Goal: Information Seeking & Learning: Learn about a topic

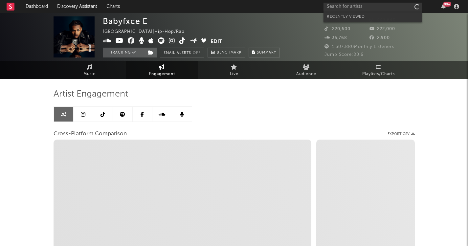
select select "1w"
click at [365, 10] on input "text" at bounding box center [373, 7] width 99 height 8
select select "1m"
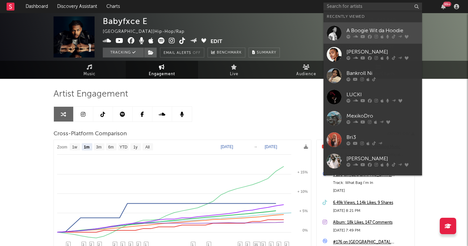
click at [359, 32] on div "A Boogie Wit da Hoodie" at bounding box center [383, 31] width 72 height 8
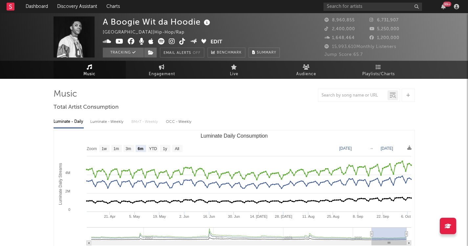
select select "6m"
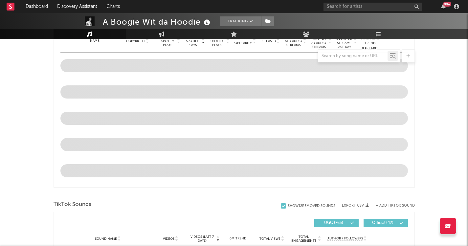
scroll to position [272, 0]
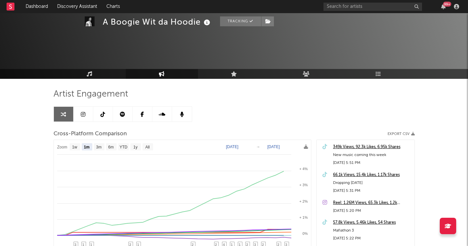
select select "1m"
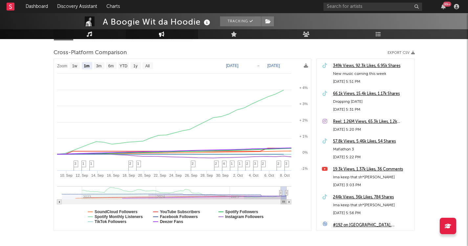
click at [90, 34] on icon at bounding box center [90, 34] width 6 height 5
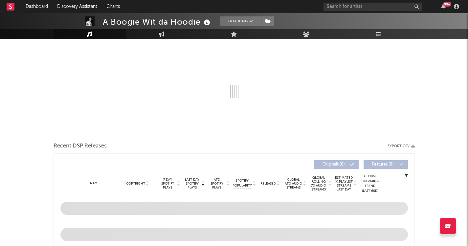
select select "6m"
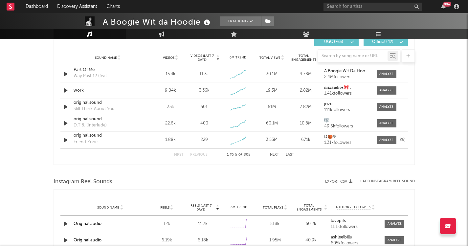
scroll to position [467, 0]
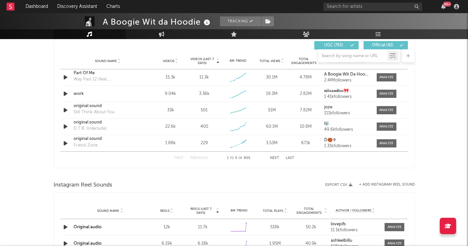
click at [165, 226] on div "12k" at bounding box center [167, 227] width 33 height 7
click at [117, 226] on div "Original audio" at bounding box center [111, 227] width 74 height 7
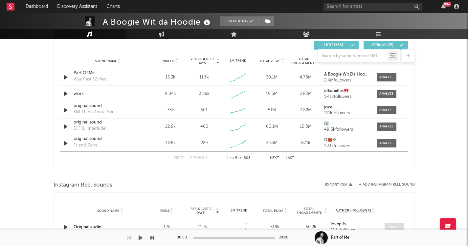
click at [396, 226] on div at bounding box center [395, 227] width 14 height 5
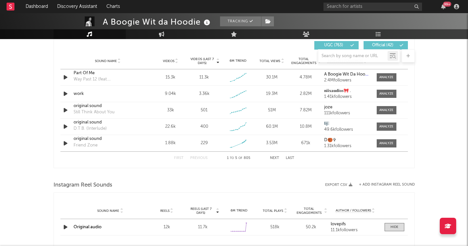
select select "6m"
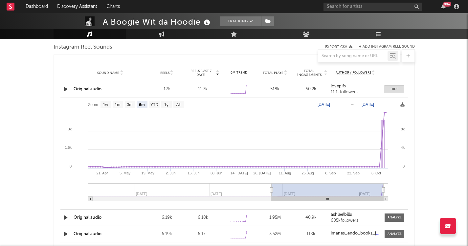
scroll to position [606, 0]
click at [66, 88] on icon "button" at bounding box center [65, 88] width 7 height 8
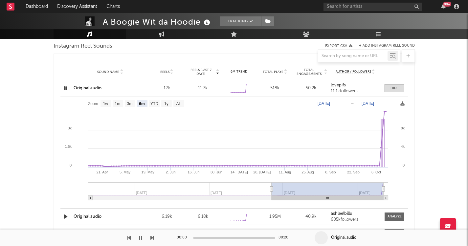
click at [66, 88] on icon "button" at bounding box center [65, 88] width 6 height 8
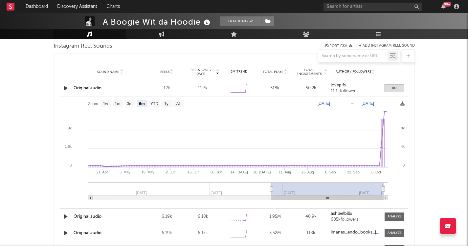
click at [169, 88] on div "12k" at bounding box center [167, 88] width 33 height 7
click at [169, 69] on div "Reels" at bounding box center [167, 71] width 33 height 5
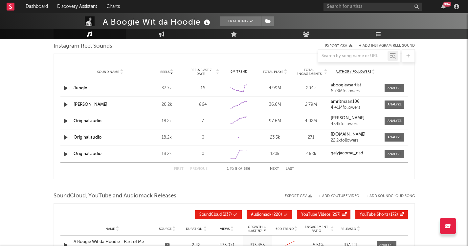
click at [168, 71] on span "Reels" at bounding box center [164, 72] width 9 height 4
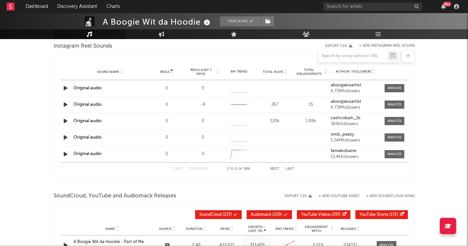
click at [170, 73] on div at bounding box center [172, 71] width 4 height 5
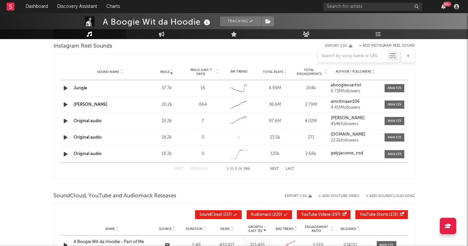
click at [228, 169] on div "1 to 5 of 586" at bounding box center [239, 169] width 36 height 8
click at [171, 71] on icon at bounding box center [171, 70] width 3 height 3
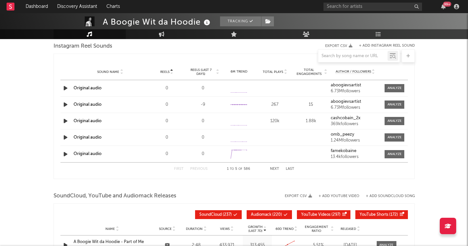
click at [172, 72] on icon at bounding box center [171, 73] width 3 height 3
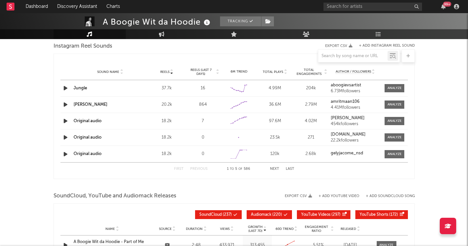
click at [172, 71] on icon at bounding box center [171, 70] width 3 height 3
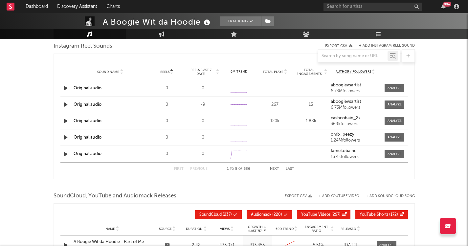
click at [172, 72] on icon at bounding box center [171, 73] width 3 height 3
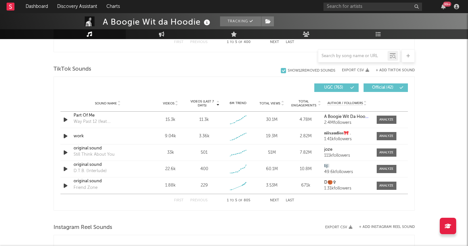
scroll to position [423, 0]
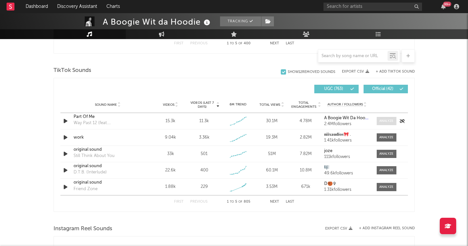
click at [388, 118] on span at bounding box center [387, 121] width 20 height 8
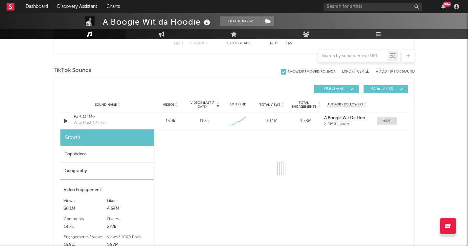
select select "1w"
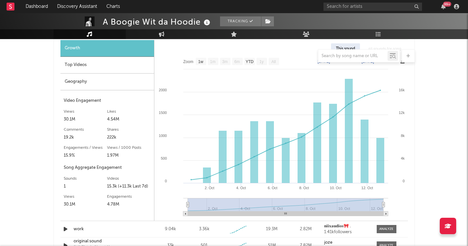
scroll to position [511, 0]
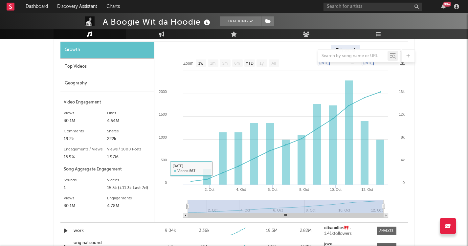
click at [146, 70] on div "Top Videos" at bounding box center [107, 67] width 94 height 17
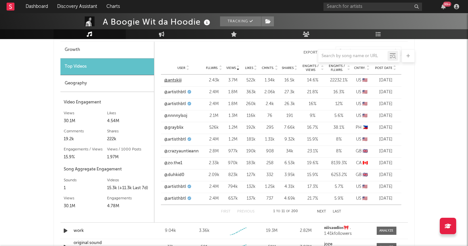
click at [179, 80] on link "@antskiii" at bounding box center [172, 80] width 17 height 7
click at [176, 116] on link "@nnnnylsoj" at bounding box center [175, 116] width 23 height 7
click at [174, 129] on link "@grayblix" at bounding box center [173, 128] width 19 height 7
click at [173, 31] on link "Engagement" at bounding box center [162, 34] width 72 height 10
select select "1w"
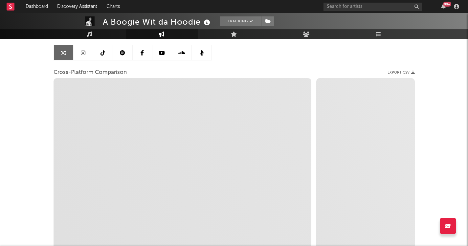
scroll to position [60, 0]
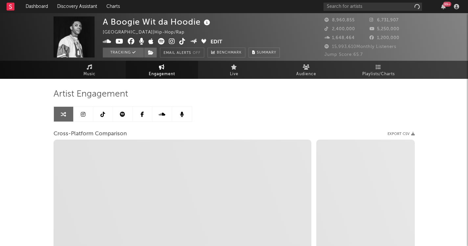
select select "1w"
select select "1m"
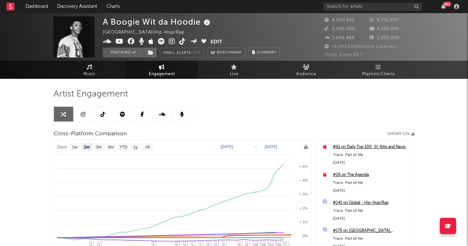
click at [228, 145] on text "[DATE]" at bounding box center [227, 147] width 12 height 5
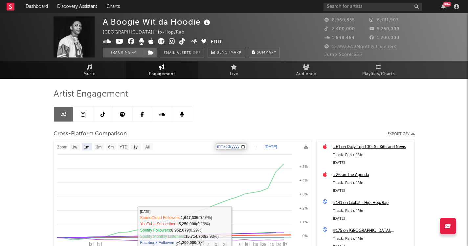
type input "[DATE]"
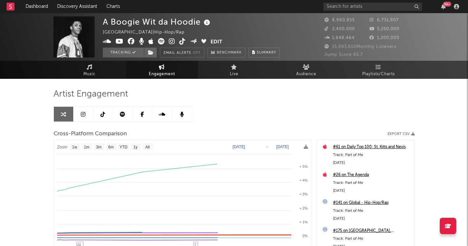
select select "1w"
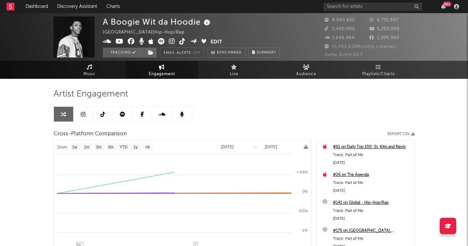
click at [229, 147] on text "[DATE]" at bounding box center [227, 147] width 12 height 5
click at [230, 147] on input "[DATE]" at bounding box center [231, 147] width 31 height 7
type input "[DATE]"
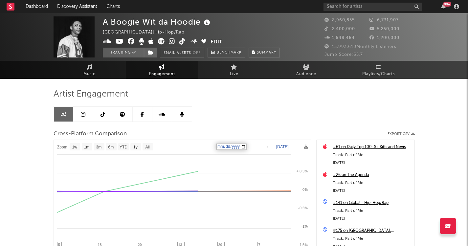
select select "1w"
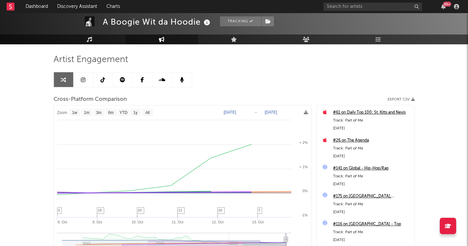
scroll to position [33, 0]
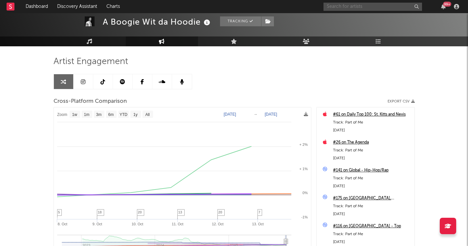
click at [333, 9] on input "text" at bounding box center [373, 7] width 99 height 8
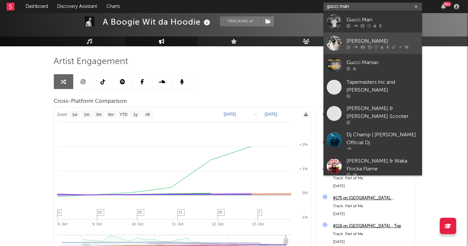
type input "gucci man"
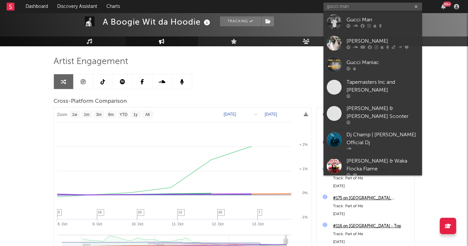
drag, startPoint x: 369, startPoint y: 37, endPoint x: 230, endPoint y: 47, distance: 139.7
click at [369, 37] on div "[PERSON_NAME]" at bounding box center [383, 41] width 72 height 8
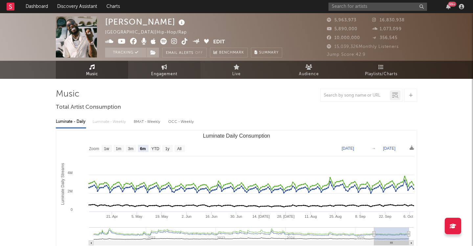
click at [172, 69] on link "Engagement" at bounding box center [164, 70] width 72 height 18
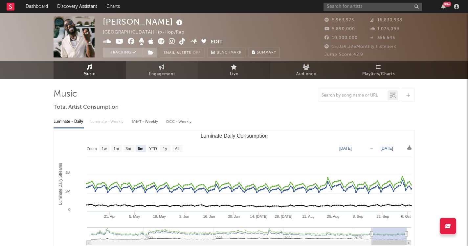
select select "1w"
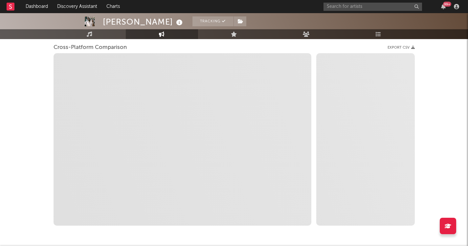
scroll to position [85, 0]
select select "1m"
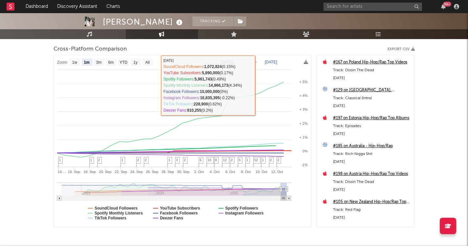
click at [255, 47] on div "Cross-Platform Comparison Export CSV" at bounding box center [235, 49] width 362 height 11
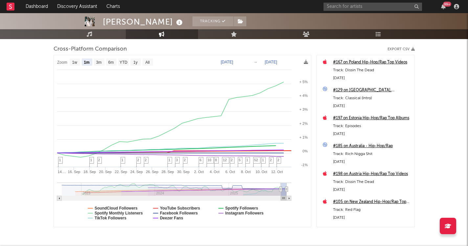
click at [232, 62] on text "[DATE]" at bounding box center [227, 62] width 12 height 5
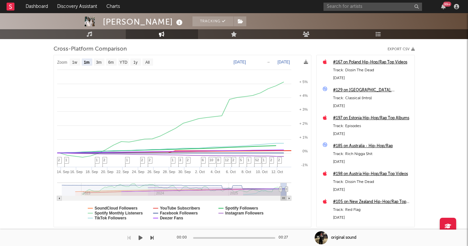
select select "1m"
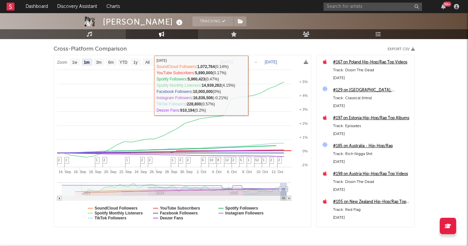
click at [229, 52] on div "Cross-Platform Comparison Export CSV" at bounding box center [235, 49] width 362 height 11
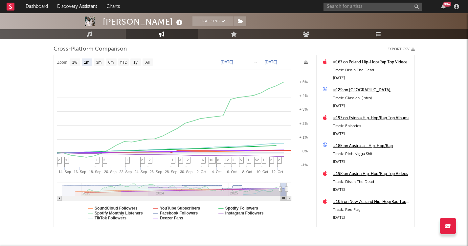
click at [225, 59] on rect at bounding box center [182, 141] width 257 height 172
click at [223, 63] on text "[DATE]" at bounding box center [227, 62] width 12 height 5
type input "[DATE]"
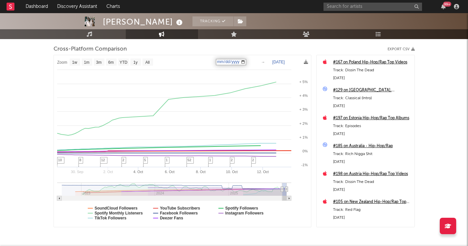
select select "1w"
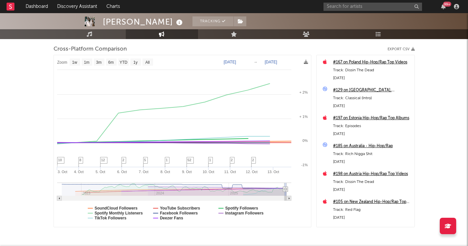
click at [366, 11] on div "99 +" at bounding box center [393, 6] width 138 height 13
click at [366, 10] on input "text" at bounding box center [373, 7] width 99 height 8
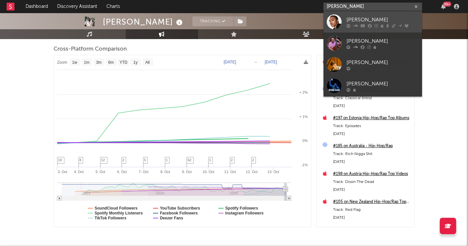
type input "[PERSON_NAME]"
click at [364, 20] on div "[PERSON_NAME]" at bounding box center [383, 20] width 72 height 8
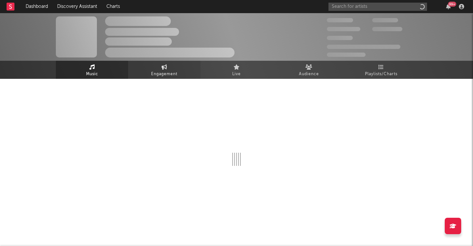
click at [168, 70] on span "Engagement" at bounding box center [164, 74] width 26 height 8
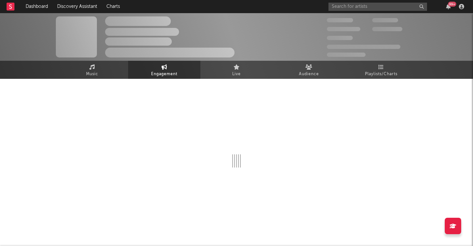
select select "1w"
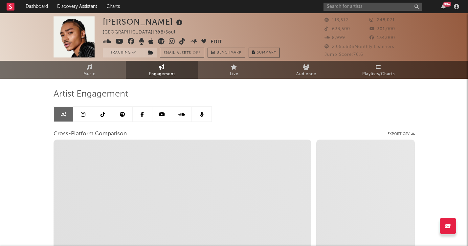
select select "1m"
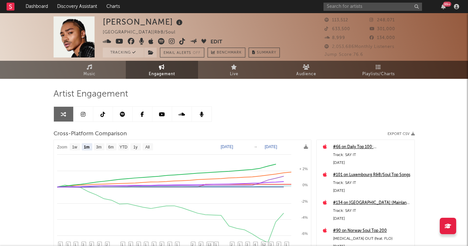
click at [228, 147] on text "[DATE]" at bounding box center [227, 147] width 12 height 5
click at [245, 146] on input "[DATE]" at bounding box center [231, 147] width 31 height 7
type input "[DATE]"
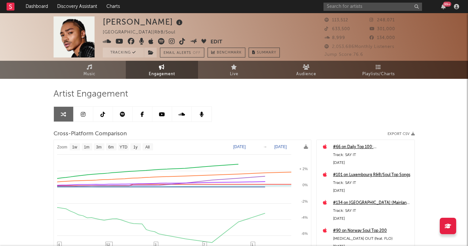
select select "1w"
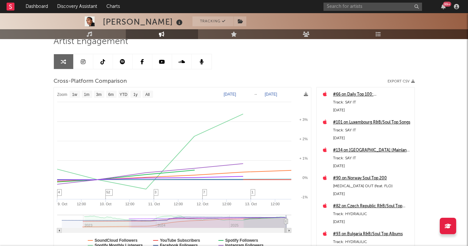
scroll to position [68, 0]
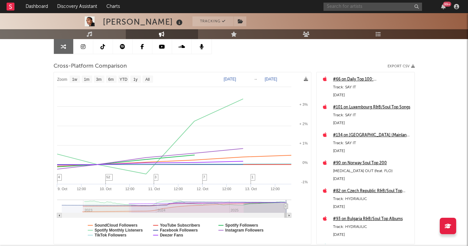
click at [393, 7] on input "text" at bounding box center [373, 7] width 99 height 8
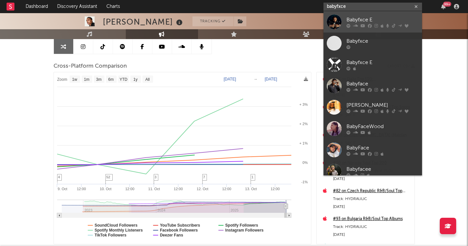
type input "babyfxce"
click at [395, 19] on div "Babyfxce E" at bounding box center [383, 20] width 72 height 8
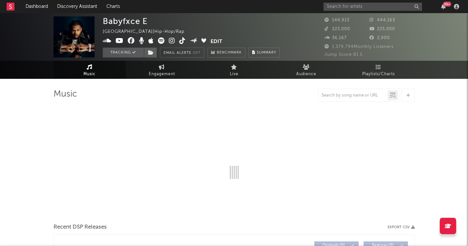
select select "6m"
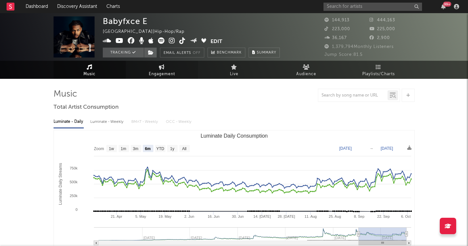
click at [169, 72] on span "Engagement" at bounding box center [162, 74] width 26 height 8
select select "1w"
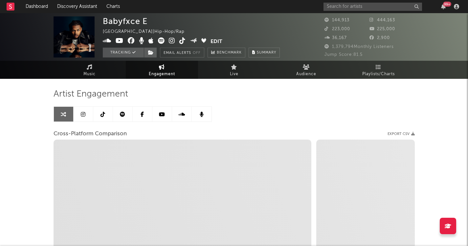
select select "1m"
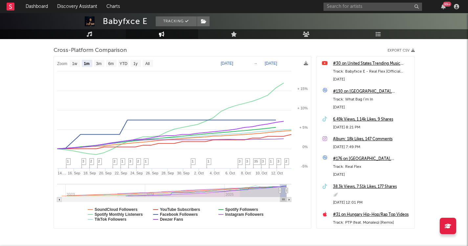
scroll to position [81, 0]
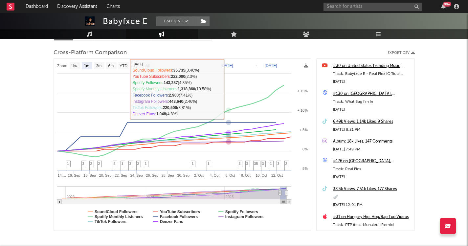
click at [228, 66] on text "[DATE]" at bounding box center [227, 65] width 12 height 5
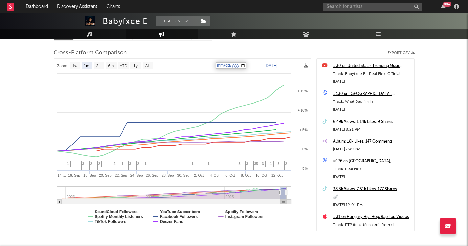
type input "[DATE]"
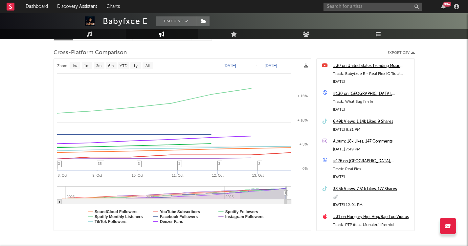
select select "1w"
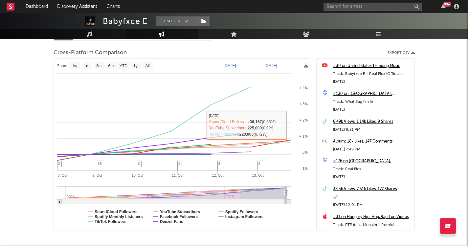
scroll to position [0, 0]
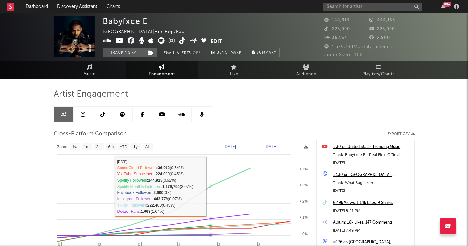
click at [234, 147] on text "[DATE]" at bounding box center [230, 147] width 12 height 5
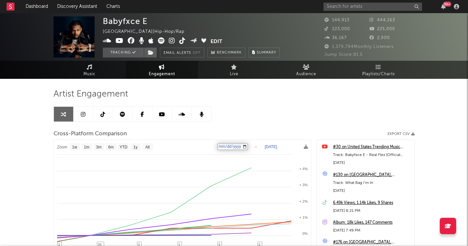
click at [231, 144] on input "[DATE]" at bounding box center [233, 147] width 31 height 7
type input "[DATE]"
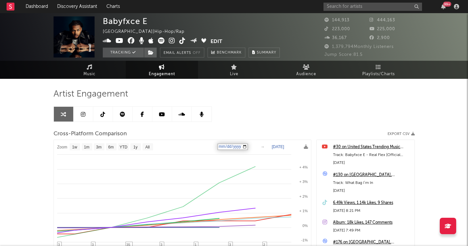
select select "1w"
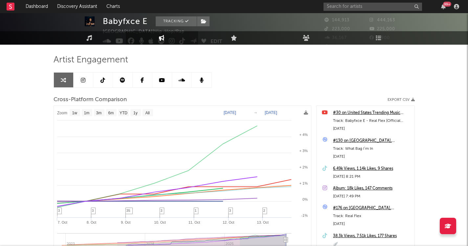
scroll to position [33, 0]
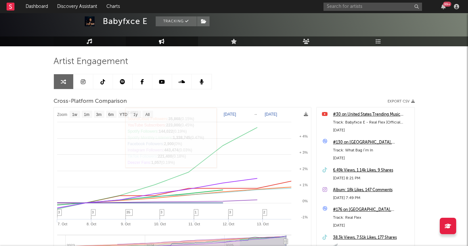
click at [96, 43] on link "Music" at bounding box center [90, 41] width 72 height 10
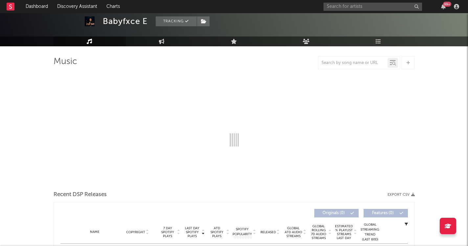
select select "6m"
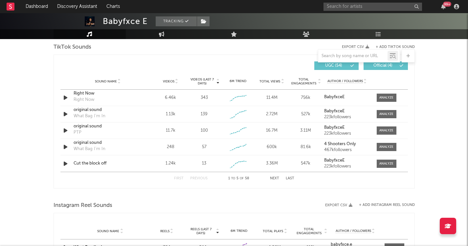
scroll to position [447, 0]
click at [391, 95] on div at bounding box center [387, 97] width 14 height 5
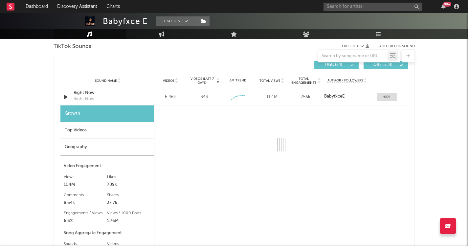
select select "6m"
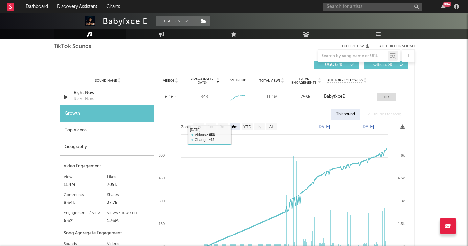
click at [80, 131] on div "Top Videos" at bounding box center [107, 130] width 94 height 17
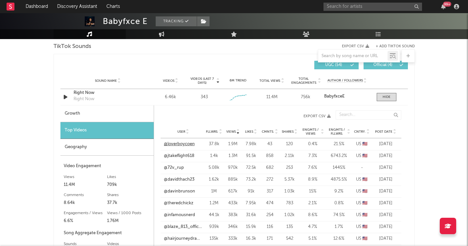
click at [182, 145] on link "@loverboycoen" at bounding box center [179, 144] width 31 height 7
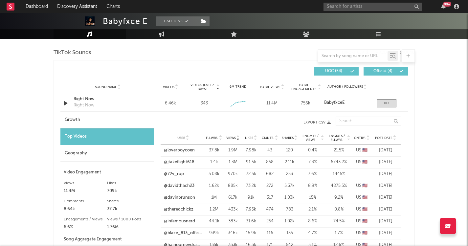
scroll to position [436, 0]
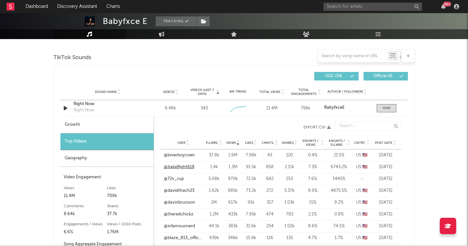
click at [180, 165] on link "@jtakeflight618" at bounding box center [179, 167] width 31 height 7
click at [187, 154] on link "@loverboycoen" at bounding box center [179, 155] width 31 height 7
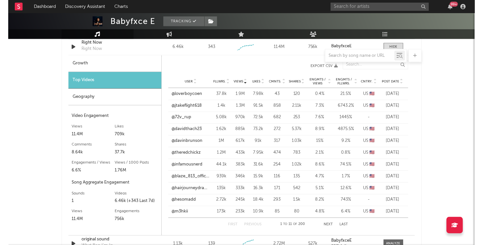
scroll to position [496, 0]
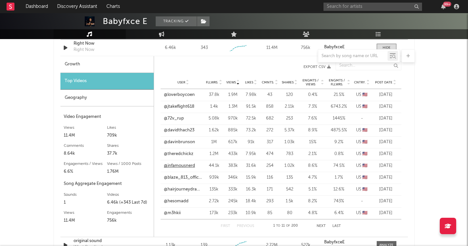
click at [179, 167] on link "@infamousnerd" at bounding box center [179, 166] width 31 height 7
